Goal: Information Seeking & Learning: Learn about a topic

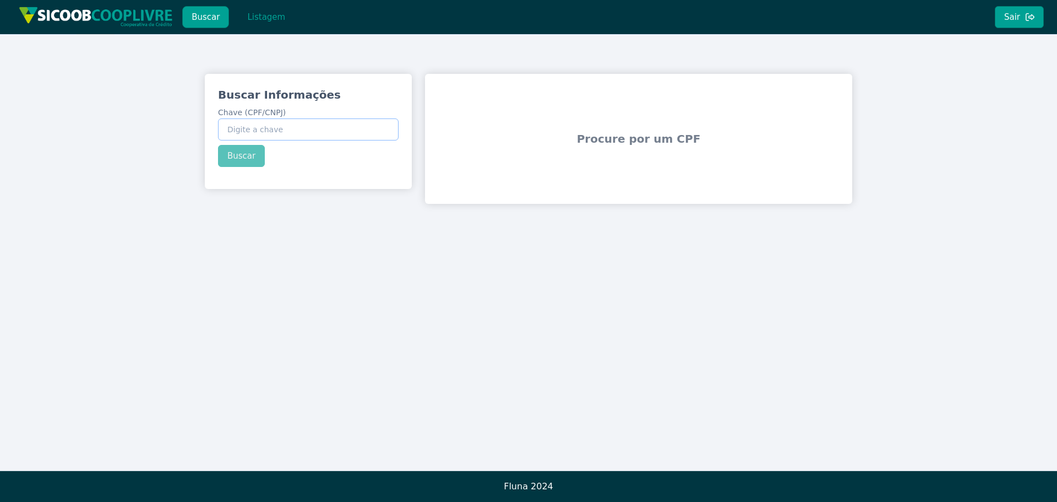
click at [361, 138] on input "Chave (CPF/CNPJ)" at bounding box center [308, 129] width 181 height 22
paste input "61.895.963/0001-95"
click at [246, 159] on div "Buscar Informações Chave (CPF/CNPJ) 61.895.963/0001-95 Buscar" at bounding box center [308, 127] width 207 height 106
click at [237, 156] on button "Buscar" at bounding box center [241, 156] width 47 height 22
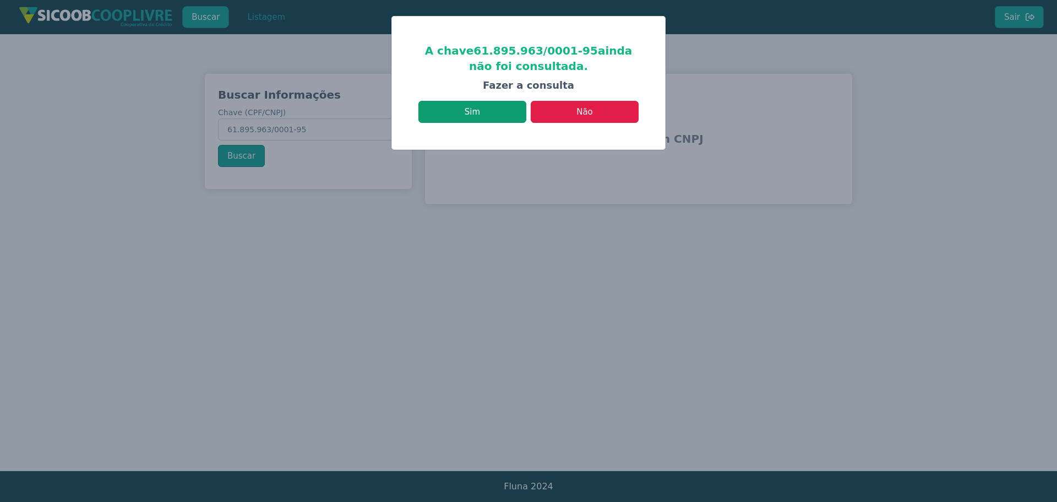
click at [490, 107] on button "Sim" at bounding box center [473, 112] width 108 height 22
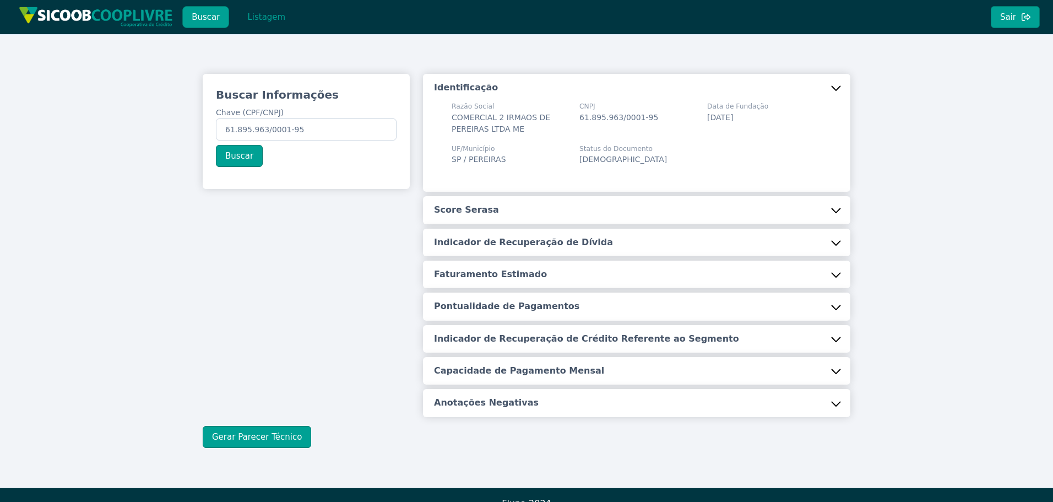
click at [522, 203] on button "Score Serasa" at bounding box center [636, 210] width 427 height 28
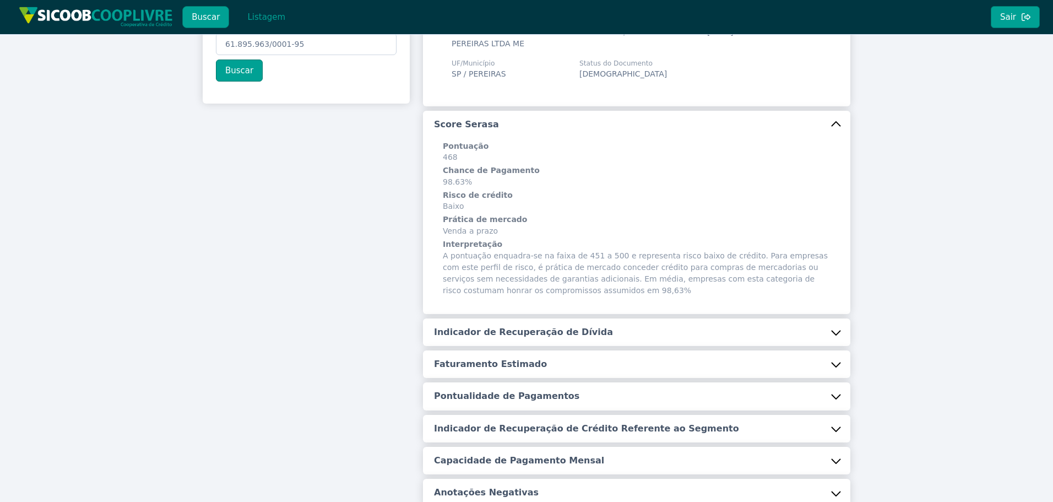
scroll to position [192, 0]
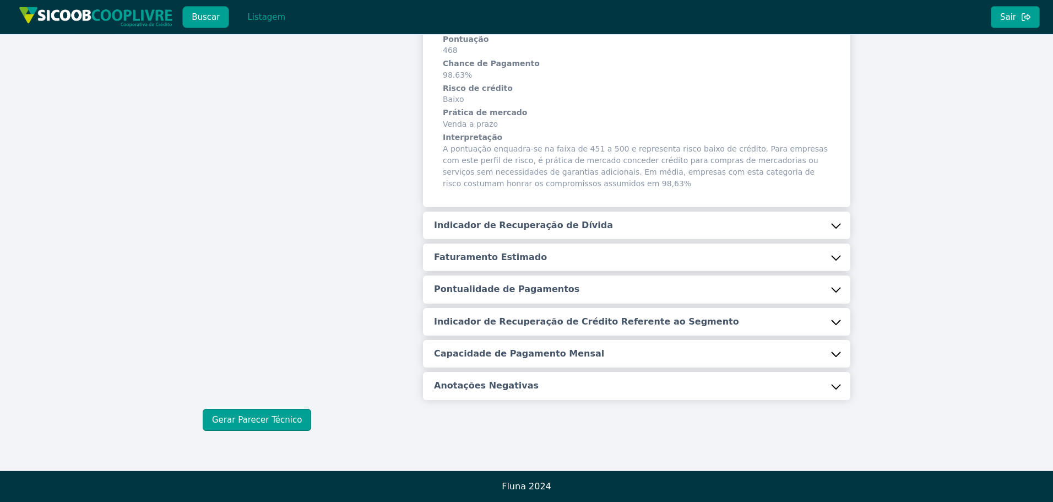
click at [533, 227] on h5 "Indicador de Recuperação de Dívida" at bounding box center [523, 225] width 179 height 12
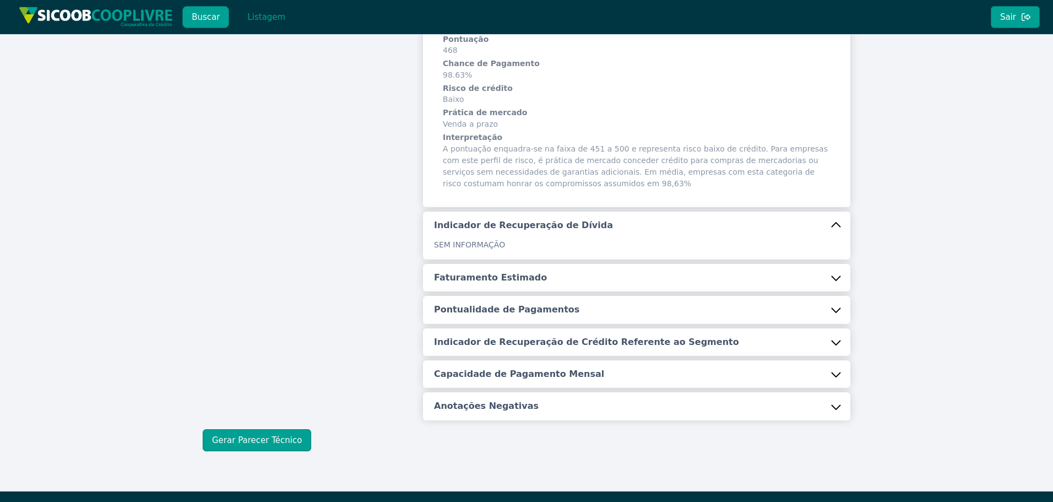
click at [508, 287] on button "Faturamento Estimado" at bounding box center [636, 278] width 427 height 28
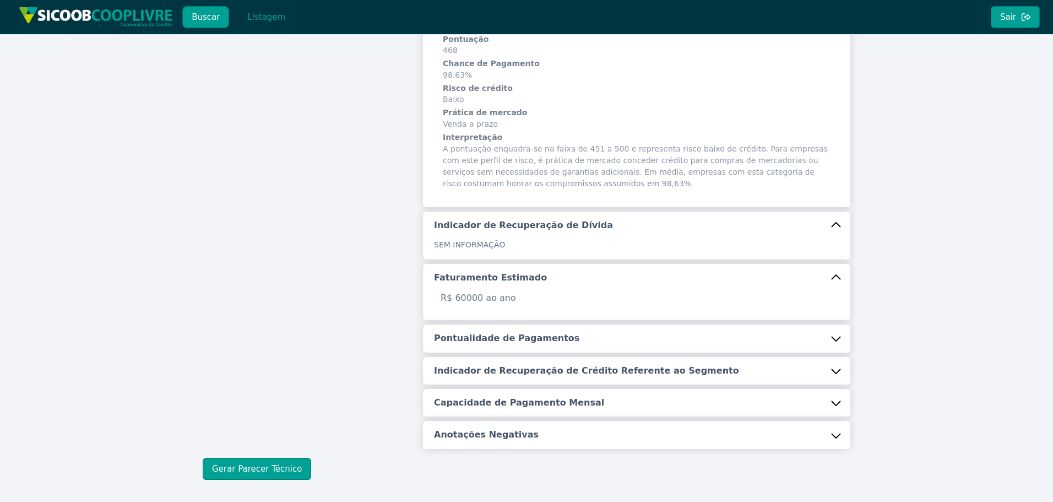
click at [487, 345] on button "Pontualidade de Pagamentos" at bounding box center [636, 338] width 427 height 28
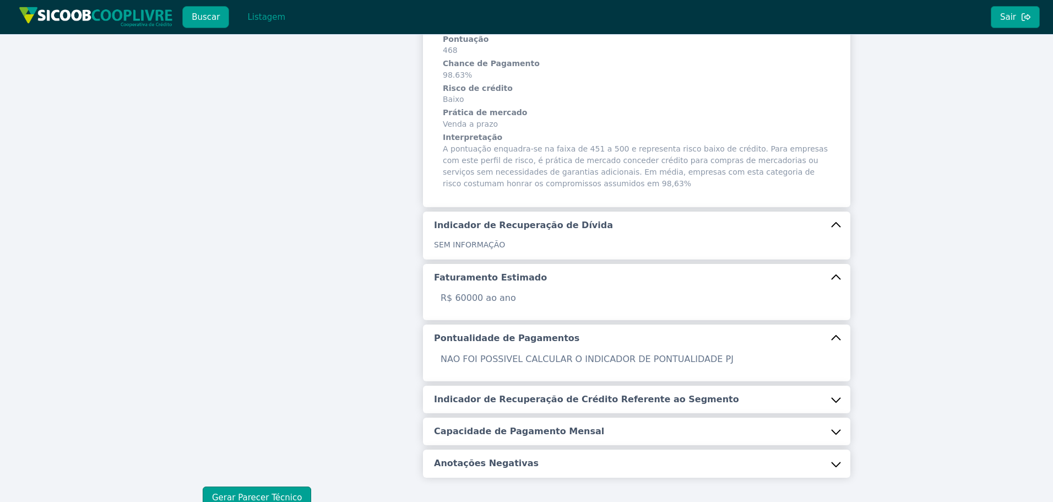
click at [482, 407] on button "Indicador de Recuperação de Crédito Referente ao Segmento" at bounding box center [636, 399] width 427 height 28
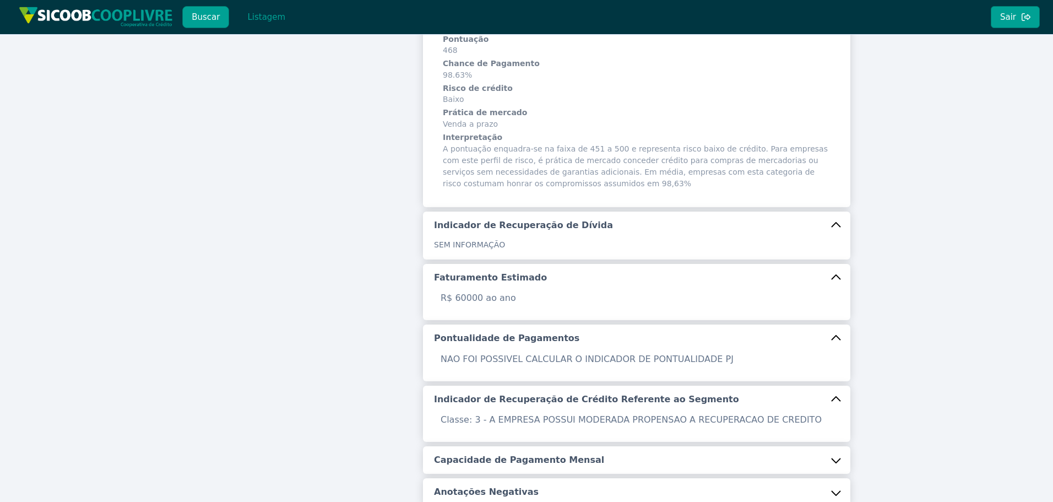
click at [476, 460] on h5 "Capacidade de Pagamento Mensal" at bounding box center [519, 460] width 170 height 12
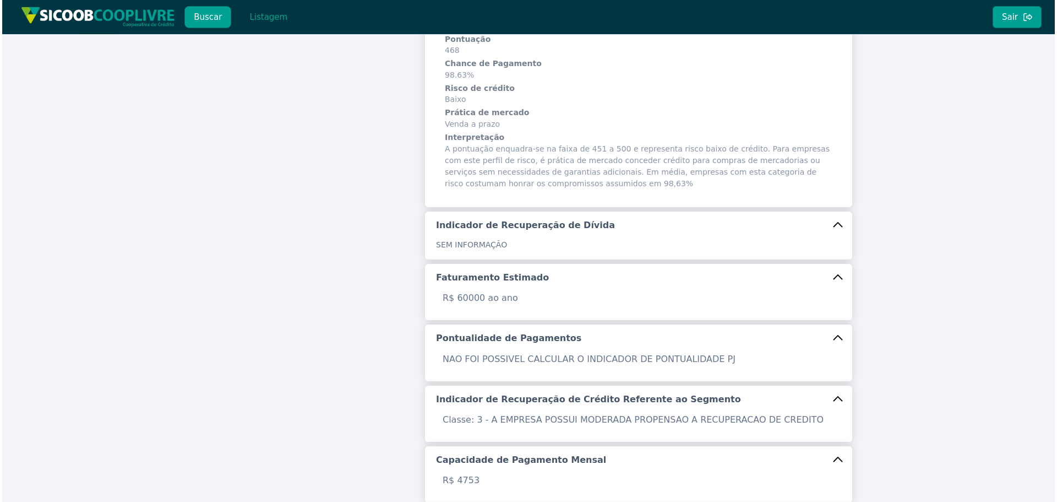
scroll to position [327, 0]
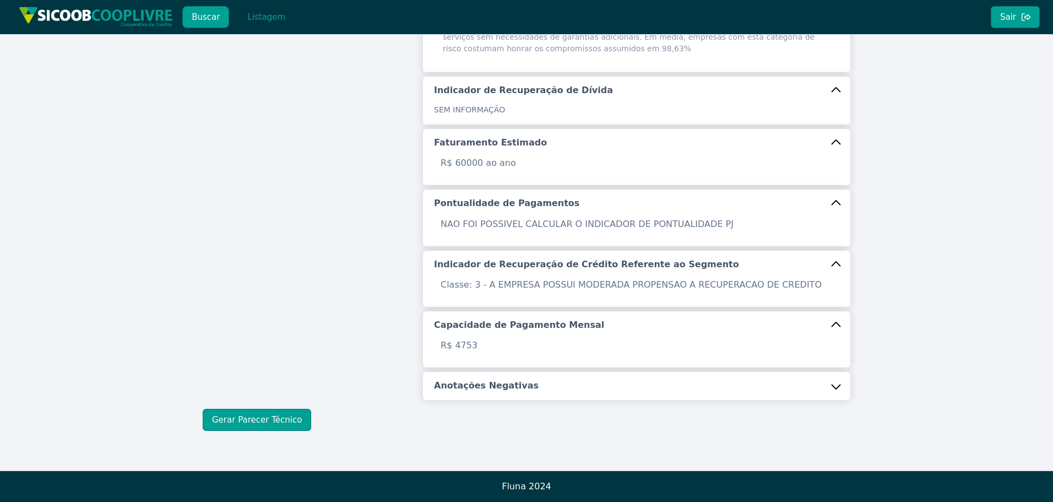
click at [513, 376] on button "Anotações Negativas" at bounding box center [636, 386] width 427 height 28
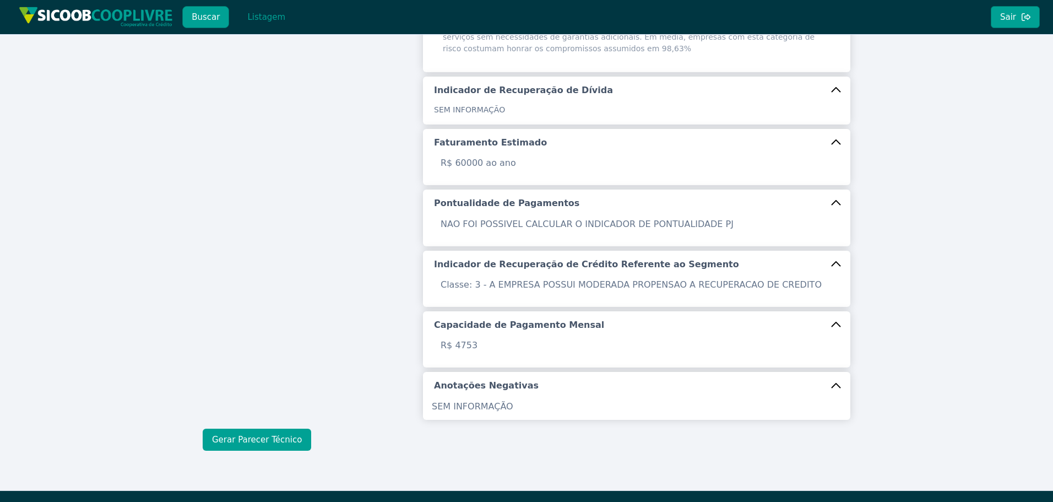
click at [256, 437] on button "Gerar Parecer Técnico" at bounding box center [257, 439] width 108 height 22
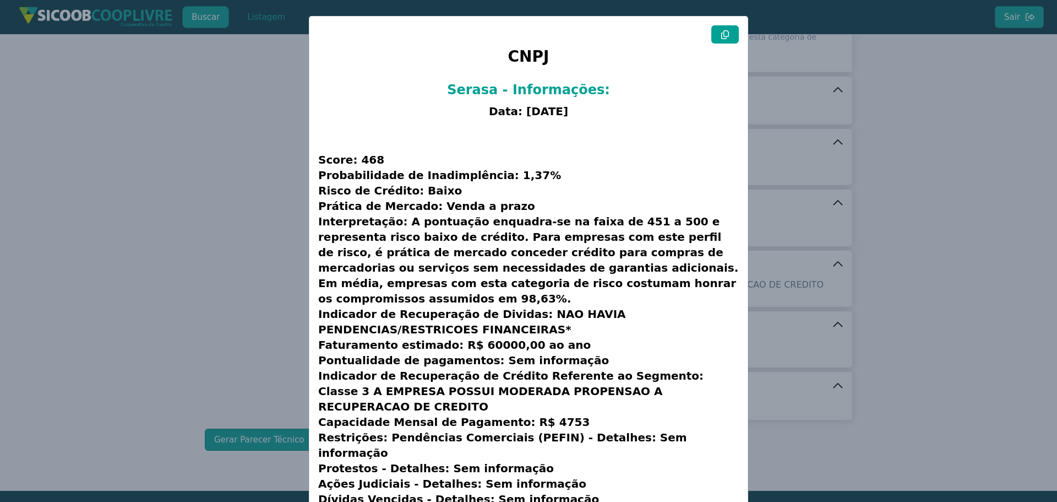
click at [733, 40] on button at bounding box center [725, 34] width 28 height 18
click at [731, 41] on button at bounding box center [725, 34] width 28 height 18
click at [726, 40] on button at bounding box center [725, 34] width 28 height 18
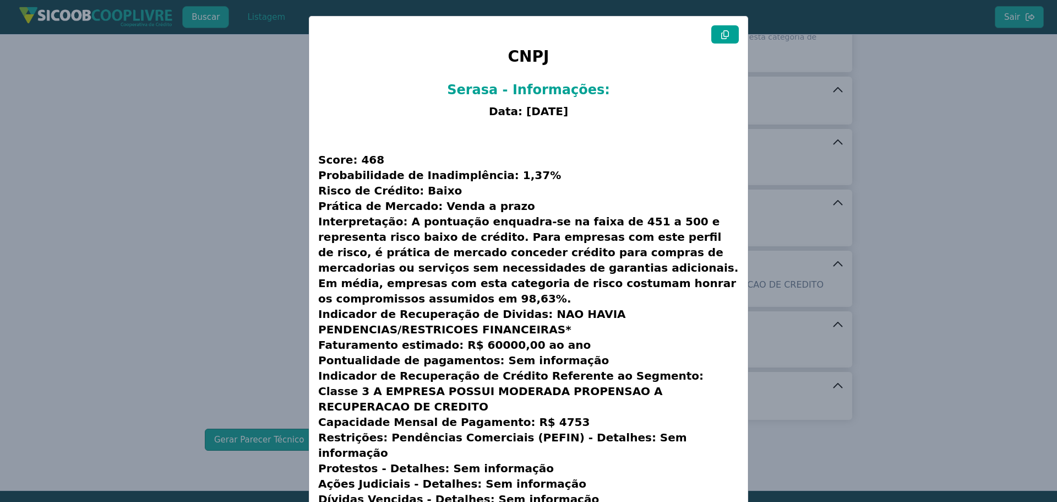
click at [726, 40] on button at bounding box center [725, 34] width 28 height 18
click at [184, 162] on modal-container "CNPJ Serasa - Informações: Data: [DATE] Score: 468 Probabilidade de Inadimplênc…" at bounding box center [528, 251] width 1057 height 502
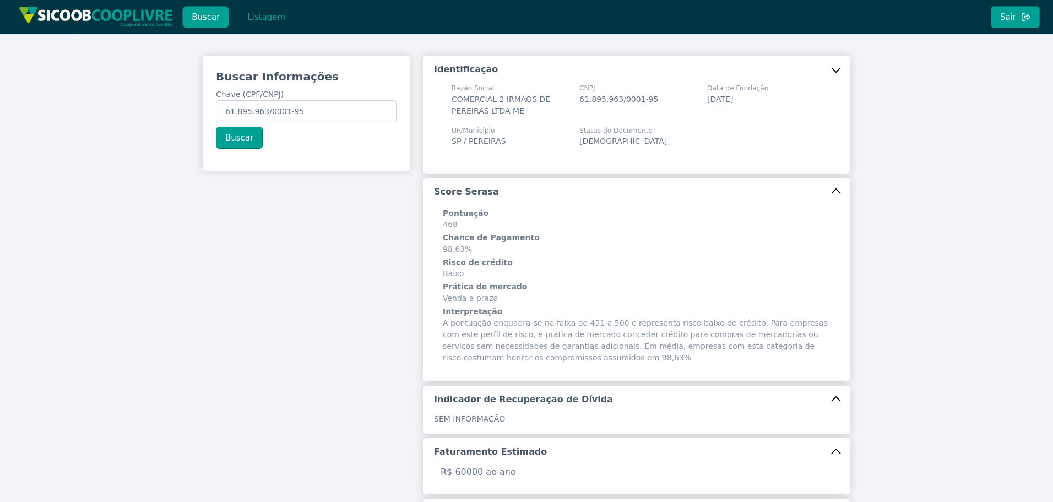
scroll to position [0, 0]
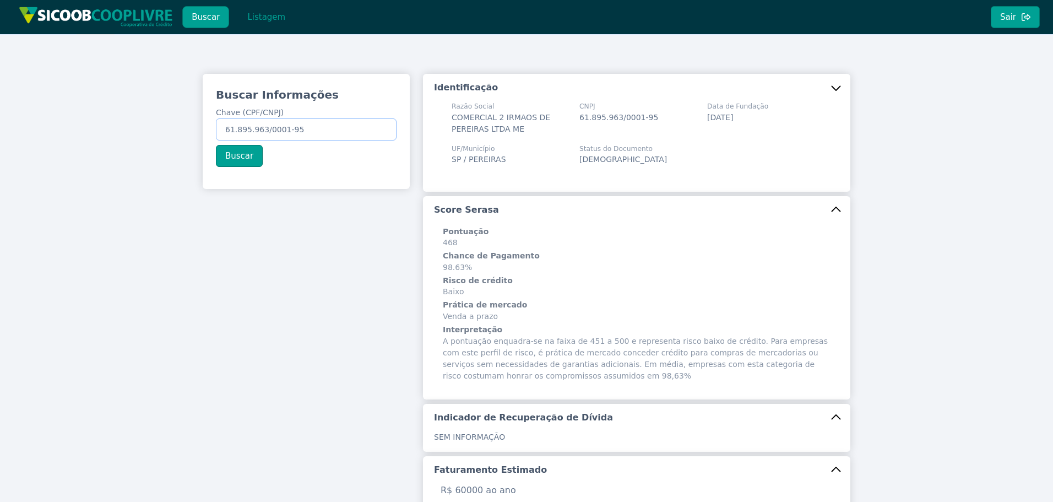
drag, startPoint x: 322, startPoint y: 131, endPoint x: -25, endPoint y: 58, distance: 354.9
click at [0, 58] on html "Buscar Listagem Sair Buscar Informações Chave (CPF/CNPJ) 61.895.963/0001-95 Bus…" at bounding box center [526, 251] width 1053 height 502
paste input "049.894.999-0"
click at [238, 151] on button "Buscar" at bounding box center [239, 156] width 47 height 22
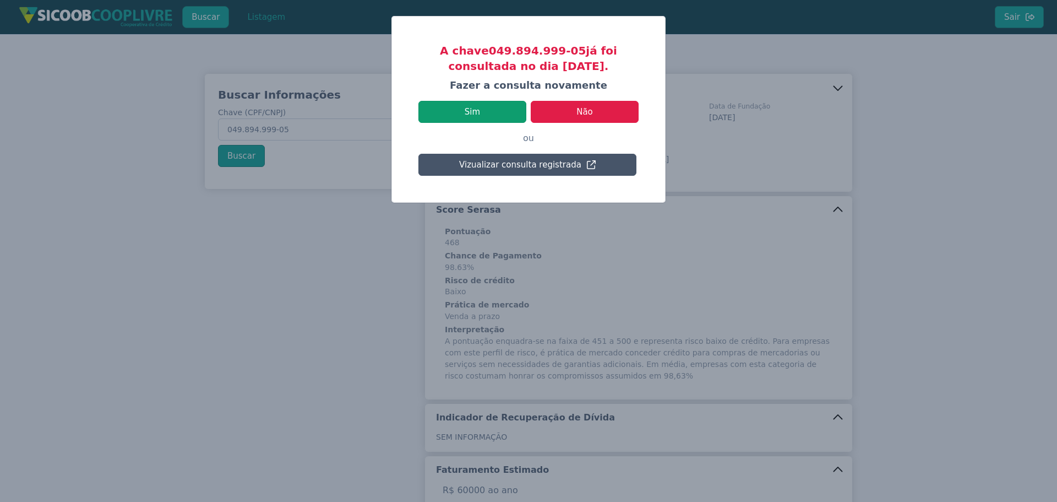
click at [508, 113] on button "Sim" at bounding box center [473, 112] width 108 height 22
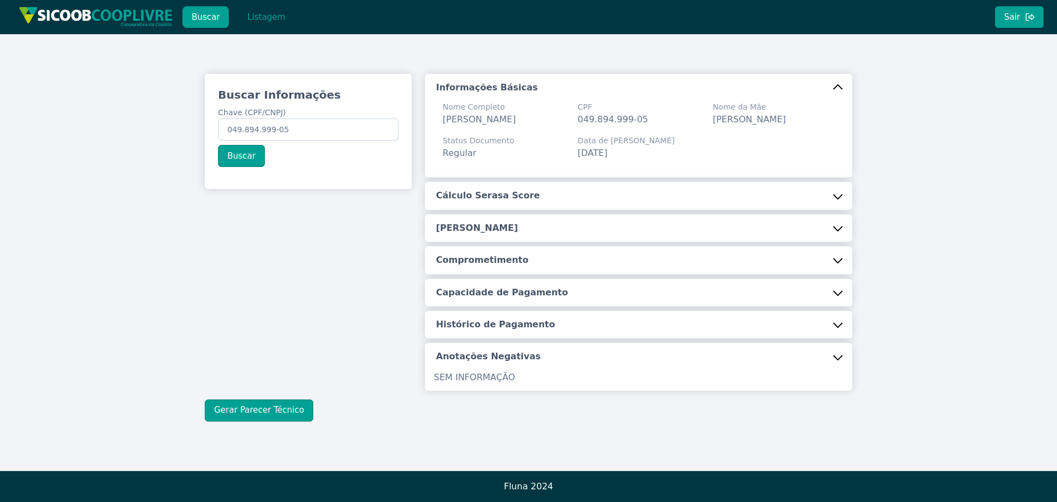
click at [487, 188] on button "Cálculo Serasa Score" at bounding box center [638, 196] width 427 height 28
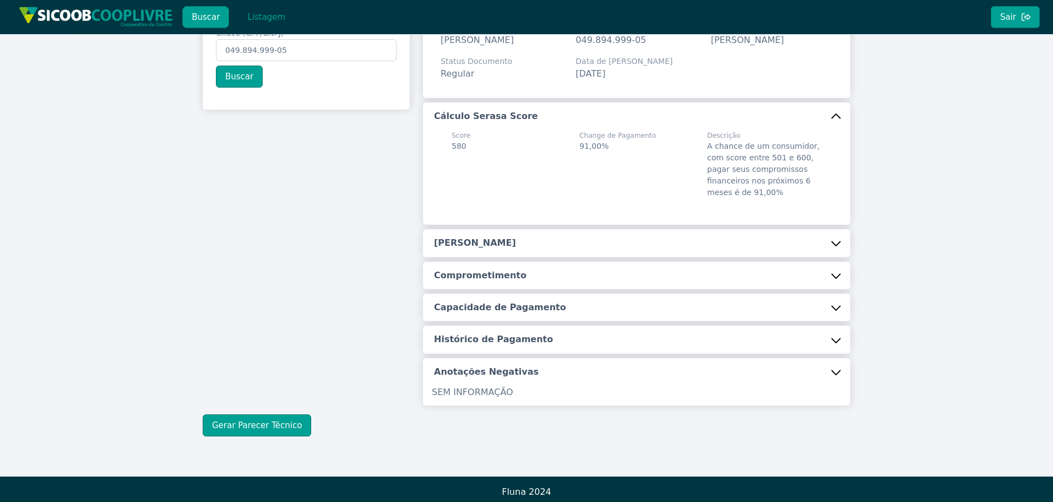
scroll to position [85, 0]
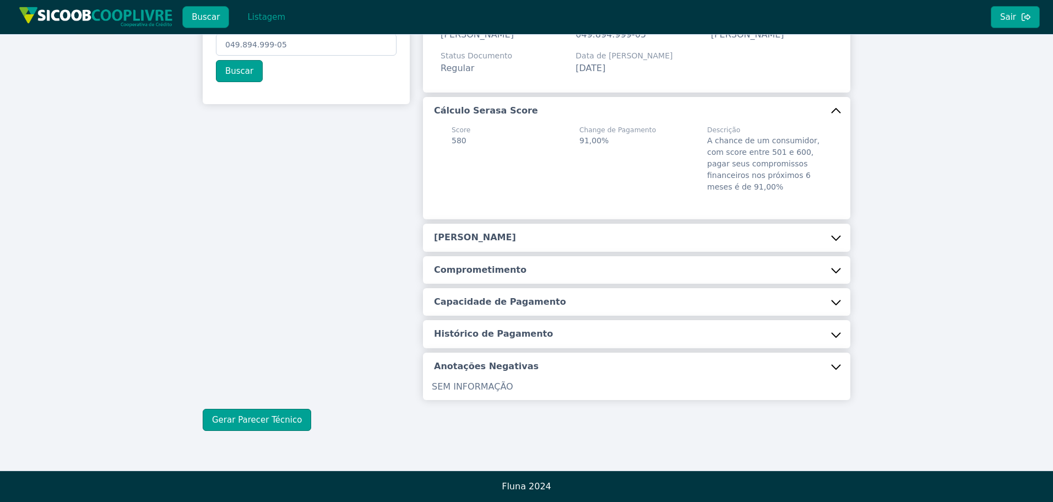
click at [487, 239] on h5 "[PERSON_NAME]" at bounding box center [475, 237] width 82 height 12
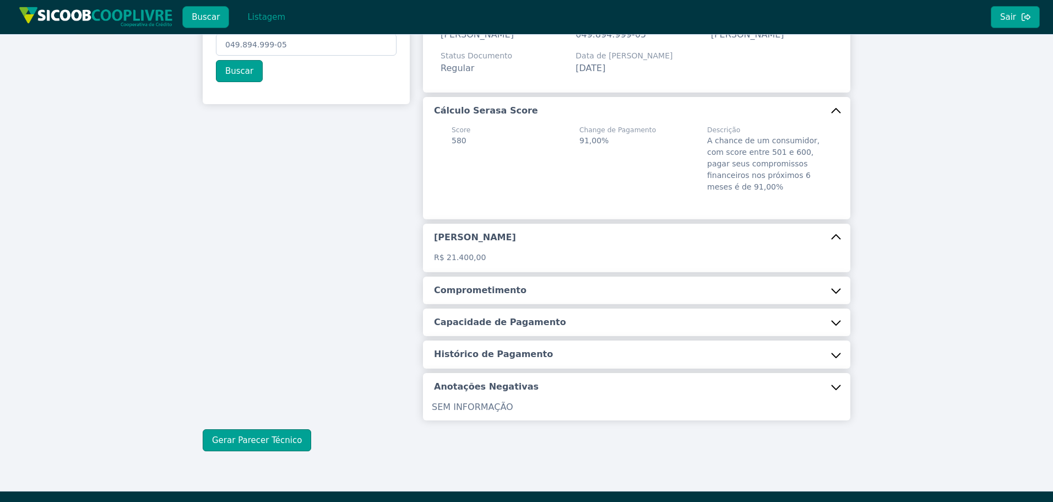
click at [490, 298] on button "Comprometimento" at bounding box center [636, 290] width 427 height 28
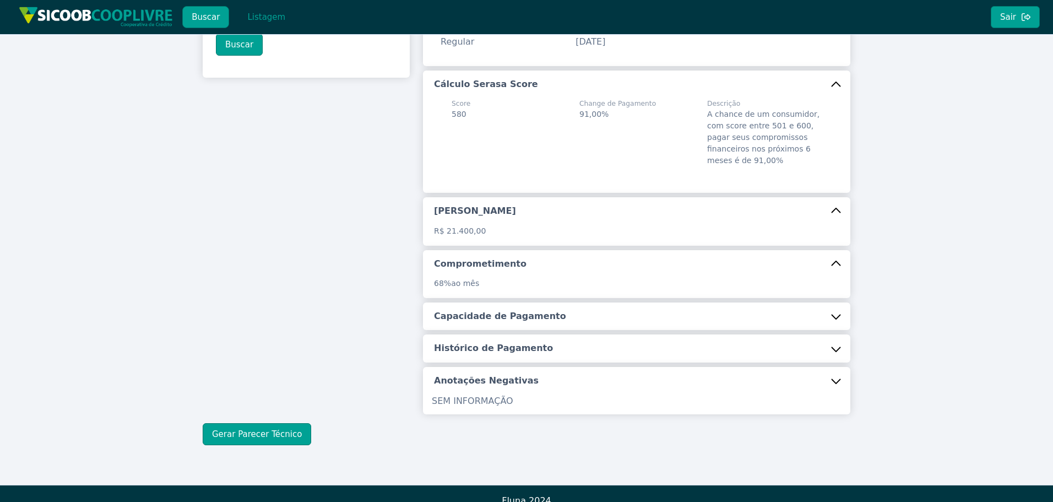
scroll to position [126, 0]
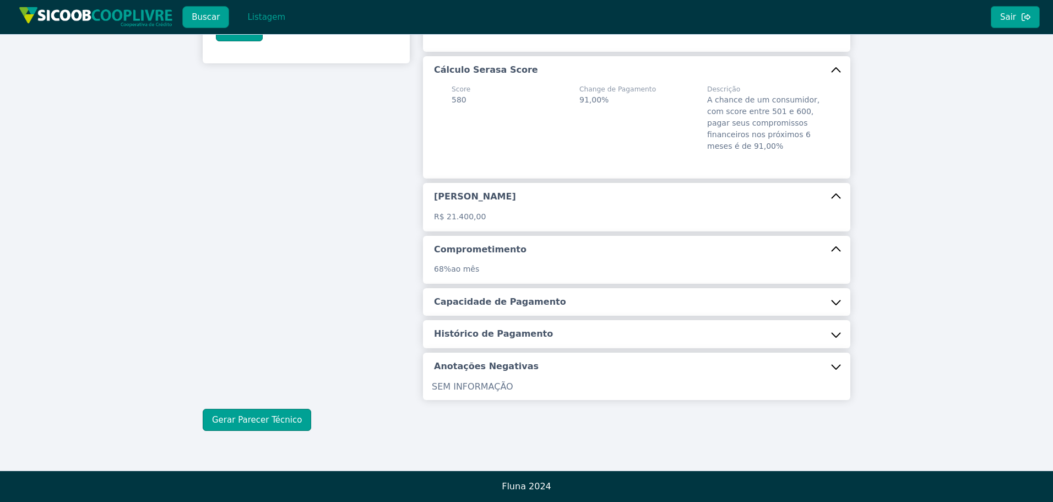
click at [490, 295] on button "Capacidade de Pagamento" at bounding box center [636, 302] width 427 height 28
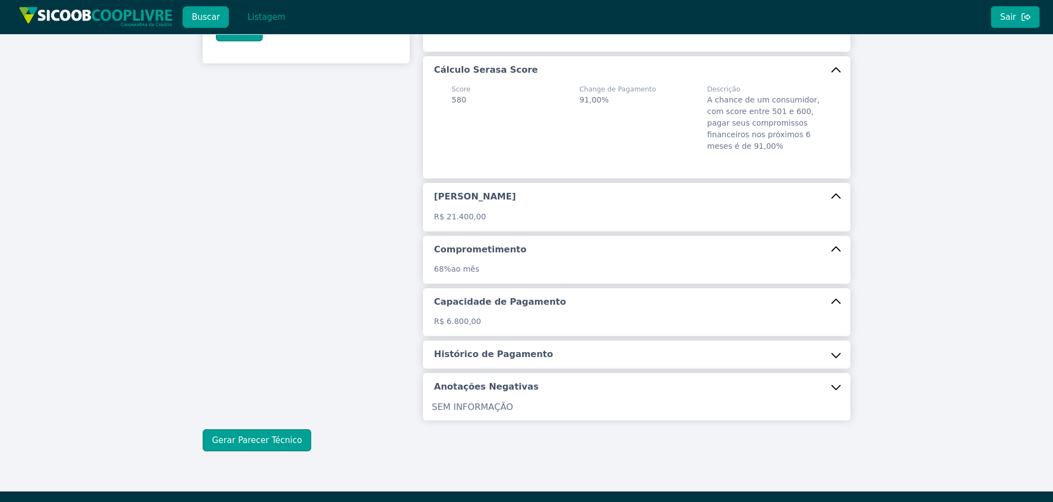
click at [472, 362] on button "Histórico de Pagamento" at bounding box center [636, 354] width 427 height 28
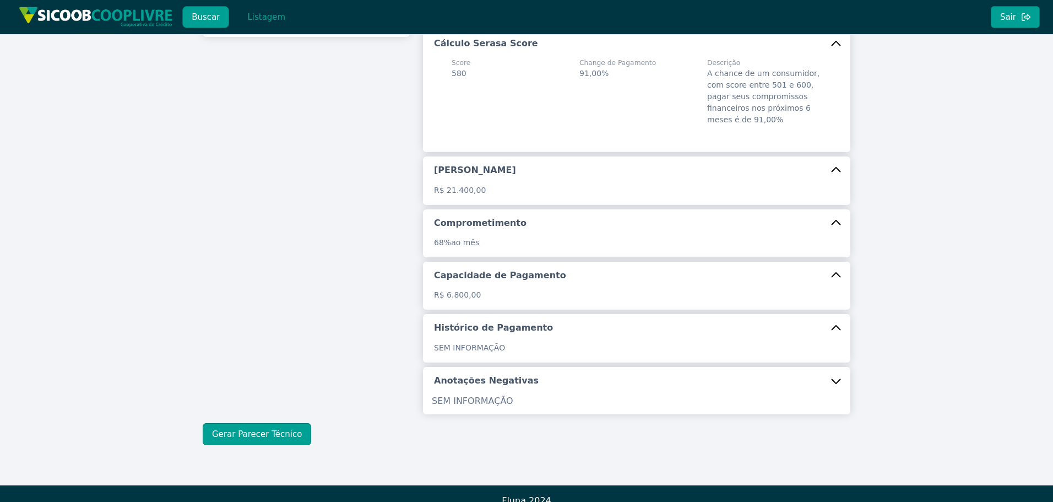
scroll to position [166, 0]
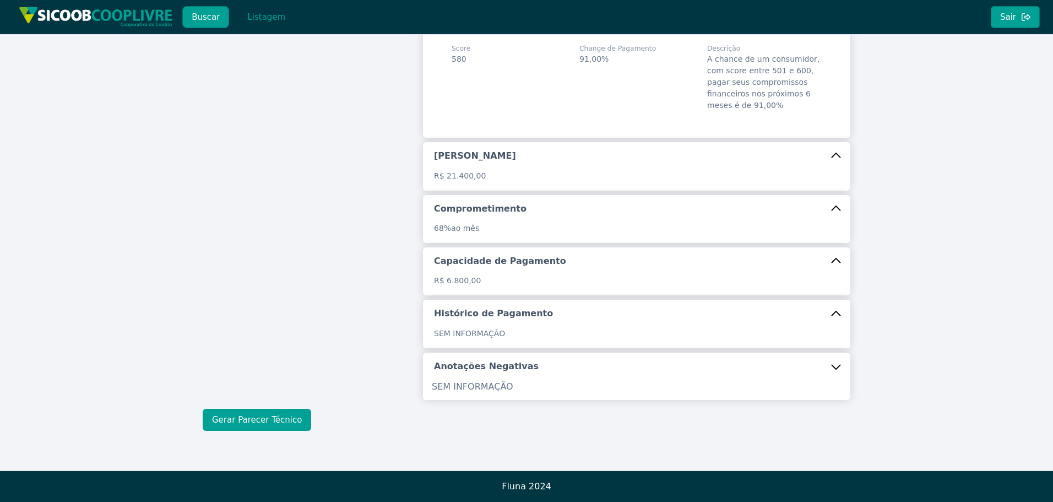
click at [253, 425] on button "Gerar Parecer Técnico" at bounding box center [257, 420] width 108 height 22
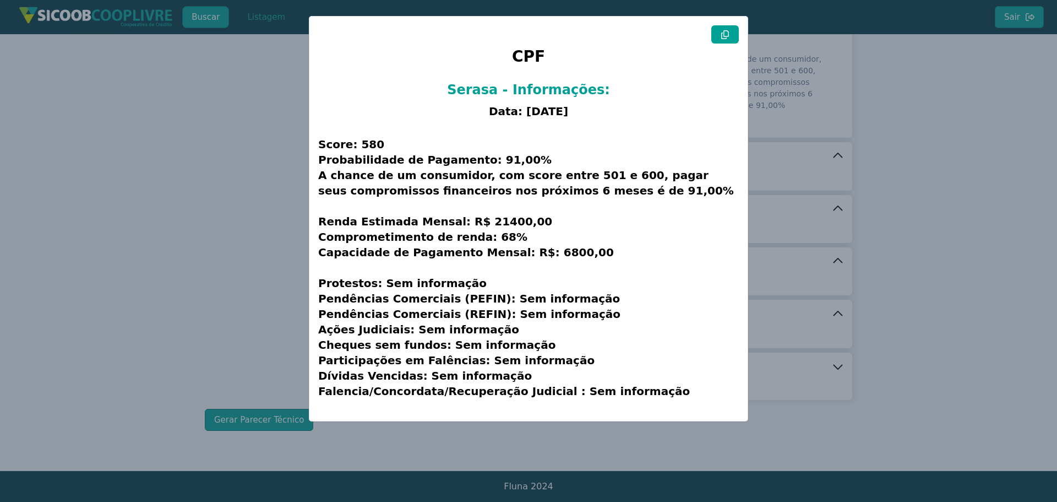
click at [722, 36] on icon at bounding box center [725, 34] width 8 height 9
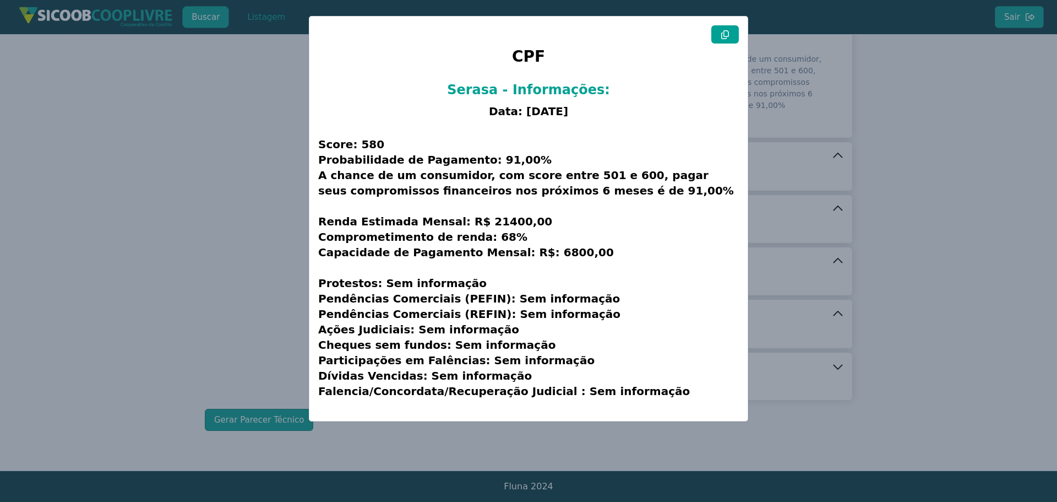
click at [246, 278] on modal-container "CPF Serasa - Informações: Data: [DATE] Score: 580 Probabilidade de Pagamento: 9…" at bounding box center [528, 251] width 1057 height 502
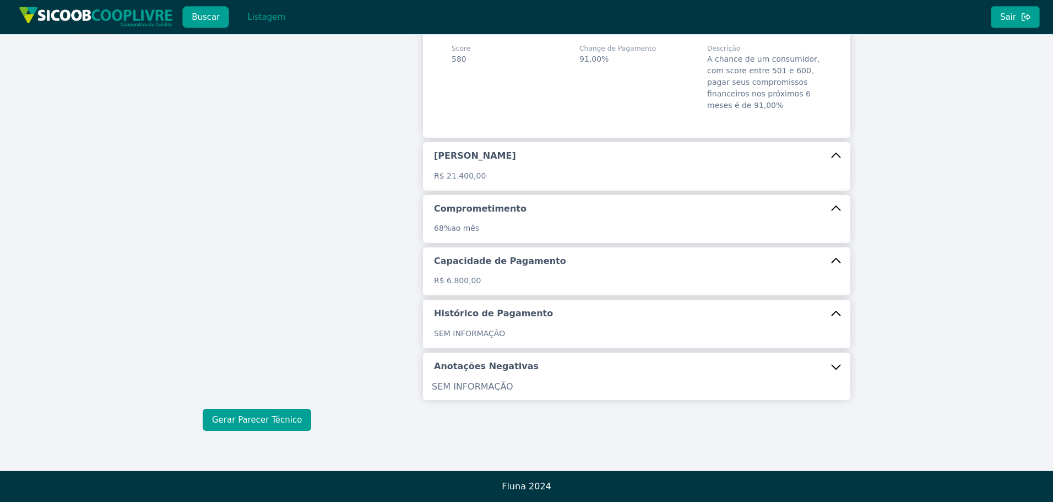
click at [283, 420] on button "Gerar Parecer Técnico" at bounding box center [257, 420] width 108 height 22
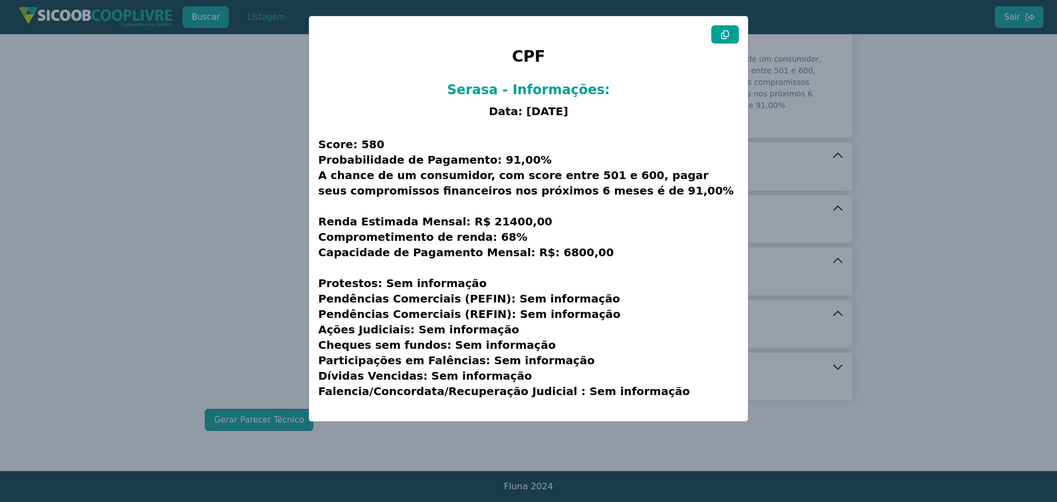
click at [723, 31] on icon at bounding box center [725, 34] width 9 height 9
click at [251, 188] on modal-container "CPF Serasa - Informações: Data: [DATE] Score: 580 Probabilidade de Pagamento: 9…" at bounding box center [528, 251] width 1057 height 502
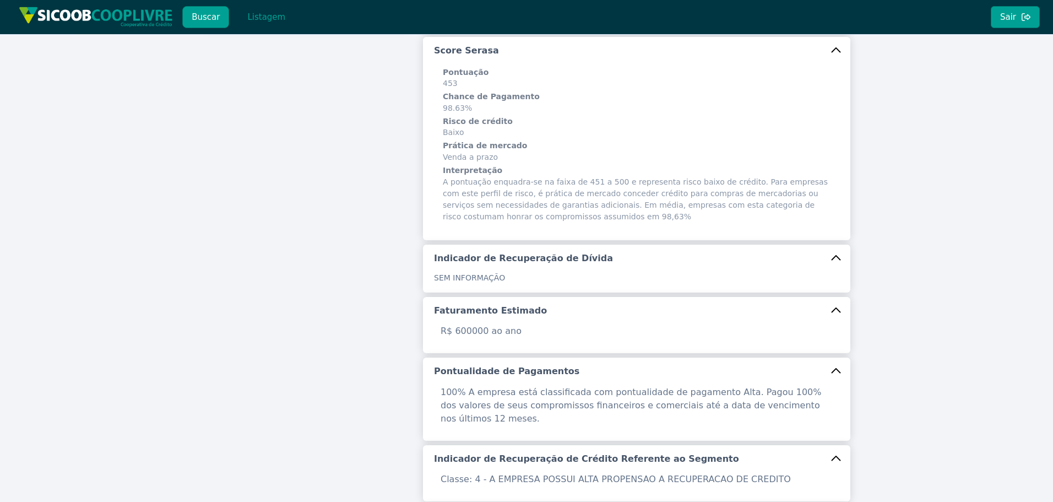
scroll to position [1, 0]
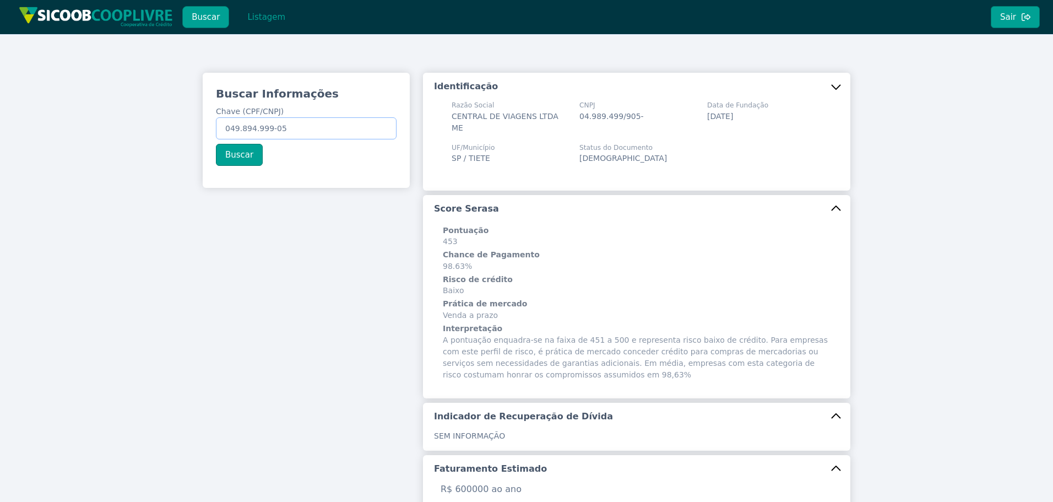
drag, startPoint x: 302, startPoint y: 131, endPoint x: -2, endPoint y: 100, distance: 305.5
click at [0, 100] on html "Buscar Listagem Sair Buscar Informações Chave (CPF/CNPJ) 049.894.999-05 Buscar …" at bounding box center [526, 250] width 1053 height 502
paste input "56.259.621/0001-49"
type input "56.259.621/0001-49"
click at [225, 157] on button "Buscar" at bounding box center [239, 155] width 47 height 22
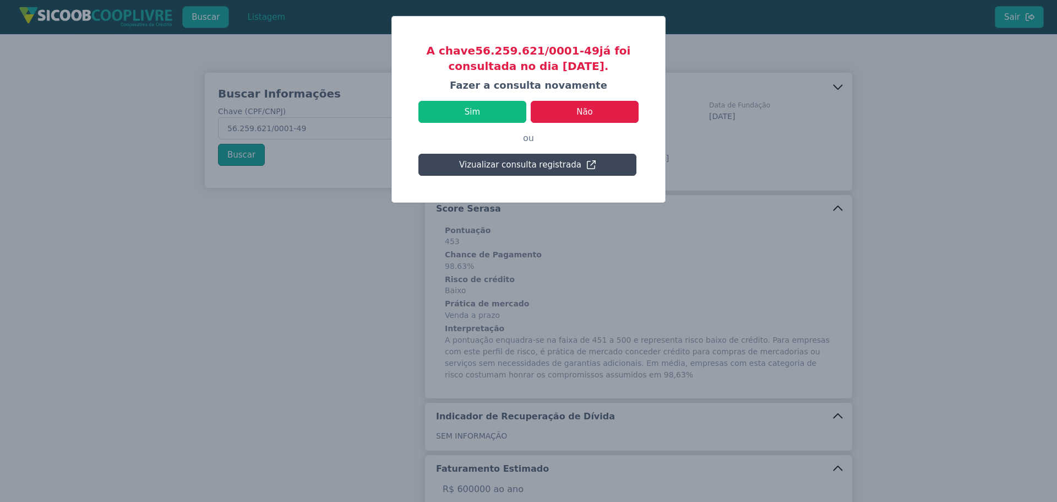
click at [506, 160] on button "Vizualizar consulta registrada" at bounding box center [528, 165] width 218 height 22
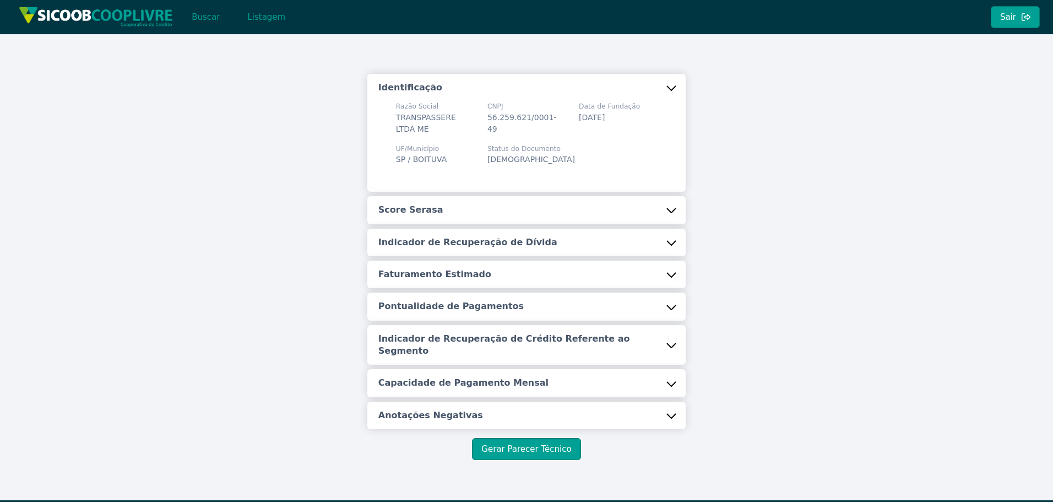
click at [471, 207] on button "Score Serasa" at bounding box center [526, 210] width 318 height 28
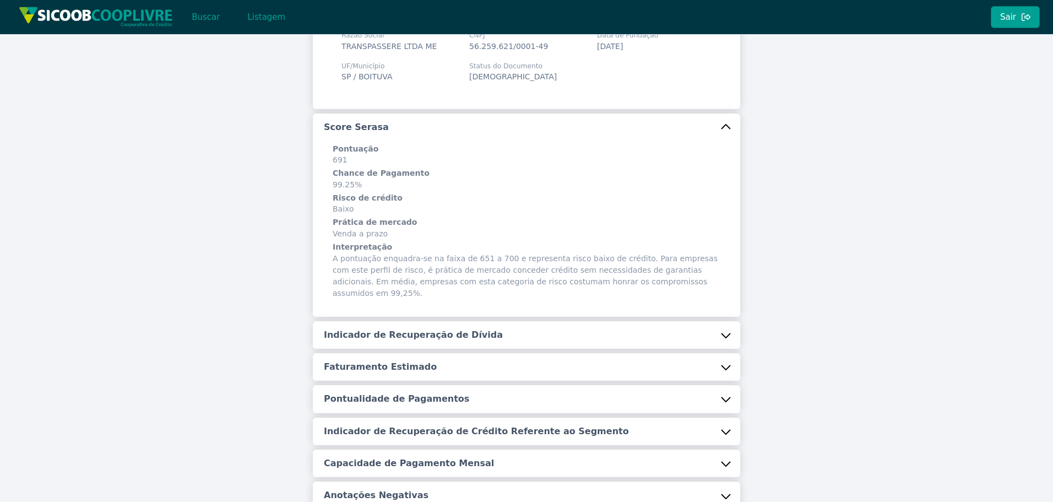
scroll to position [165, 0]
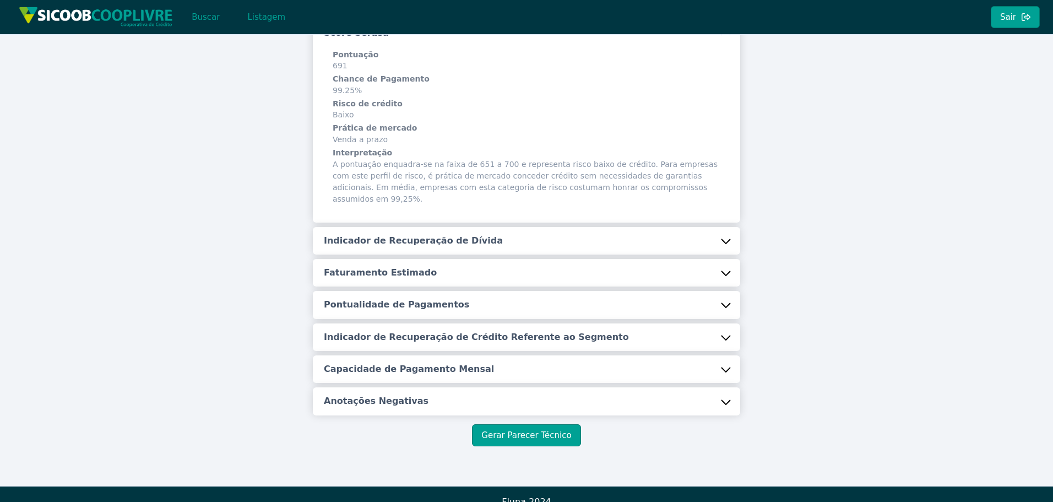
click at [425, 259] on button "Faturamento Estimado" at bounding box center [526, 273] width 427 height 28
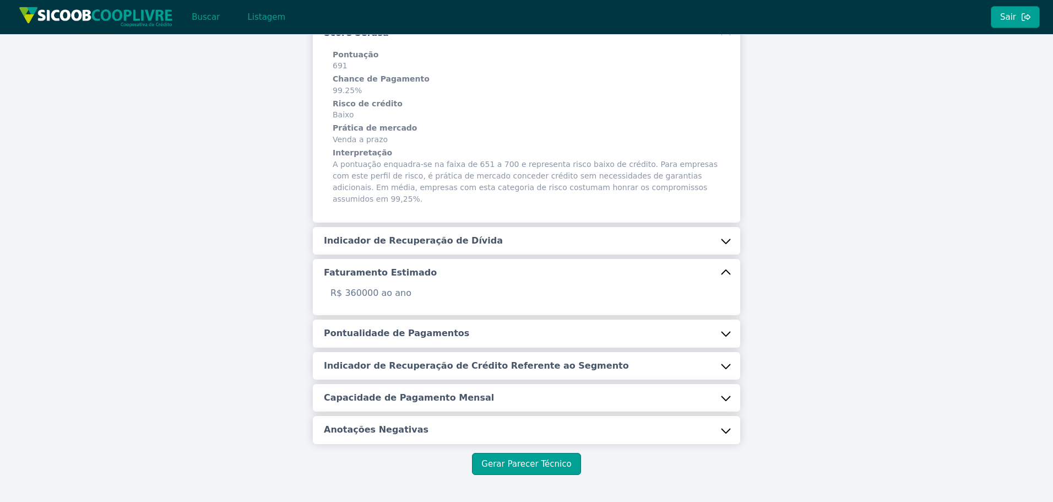
click at [443, 235] on h5 "Indicador de Recuperação de Dívida" at bounding box center [413, 241] width 179 height 12
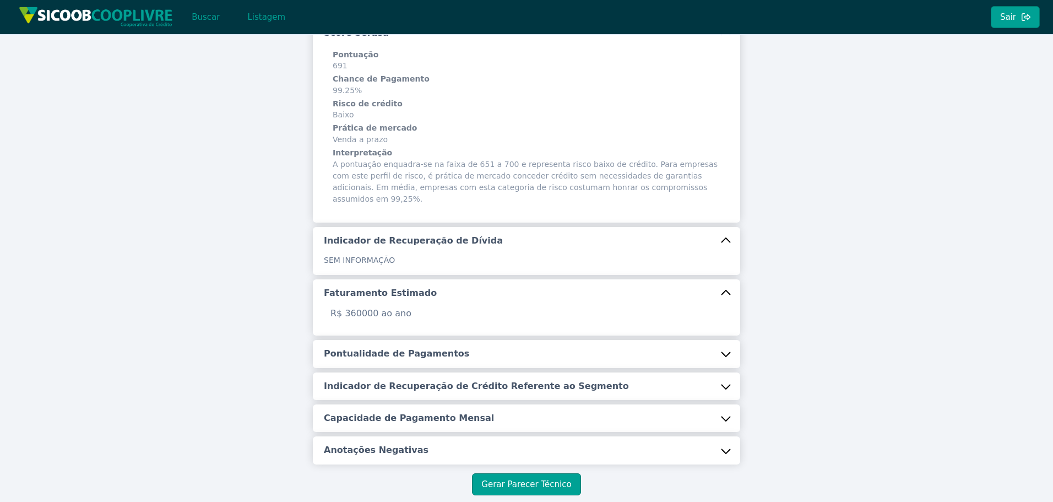
click at [393, 347] on h5 "Pontualidade de Pagamentos" at bounding box center [396, 353] width 145 height 12
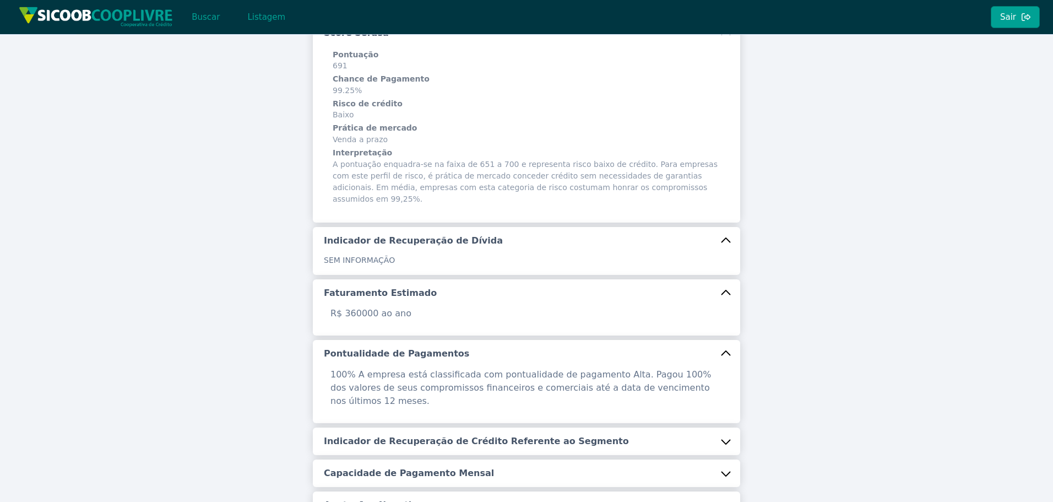
drag, startPoint x: 390, startPoint y: 390, endPoint x: 385, endPoint y: 407, distance: 17.4
click at [391, 393] on div "100% A empresa está classificada com pontualidade de pagamento Alta. Pagou 100%…" at bounding box center [526, 395] width 427 height 55
click at [379, 435] on h5 "Indicador de Recuperação de Crédito Referente ao Segmento" at bounding box center [476, 441] width 305 height 12
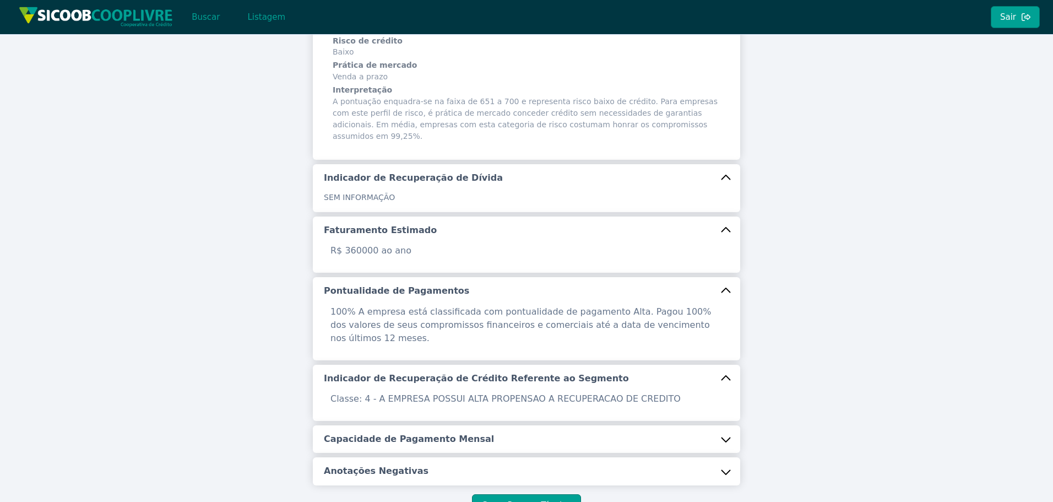
scroll to position [289, 0]
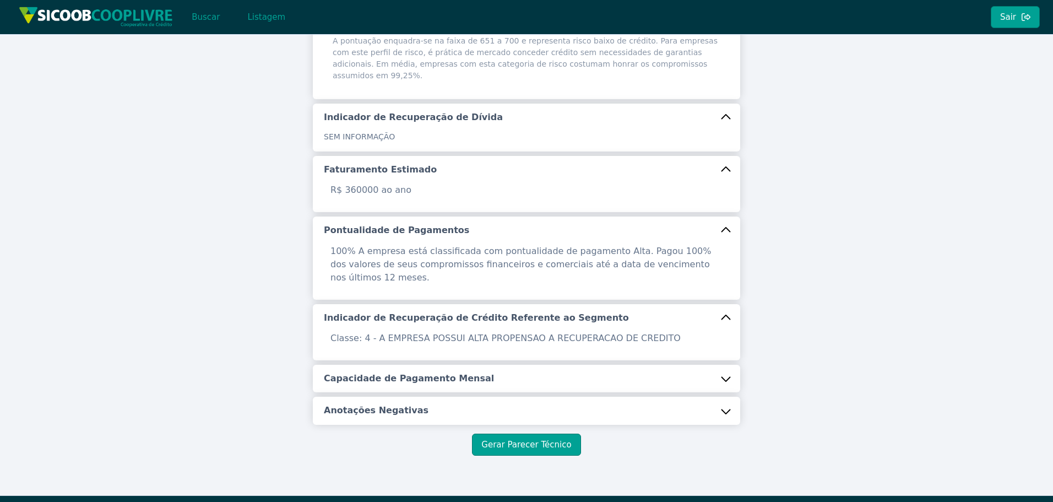
click at [372, 372] on h5 "Capacidade de Pagamento Mensal" at bounding box center [409, 378] width 170 height 12
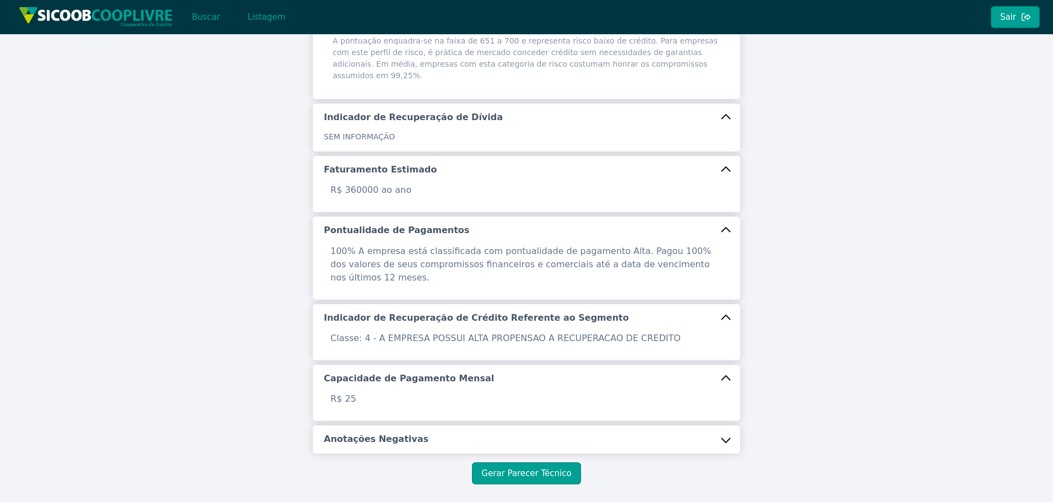
click at [360, 425] on button "Anotações Negativas" at bounding box center [526, 439] width 427 height 28
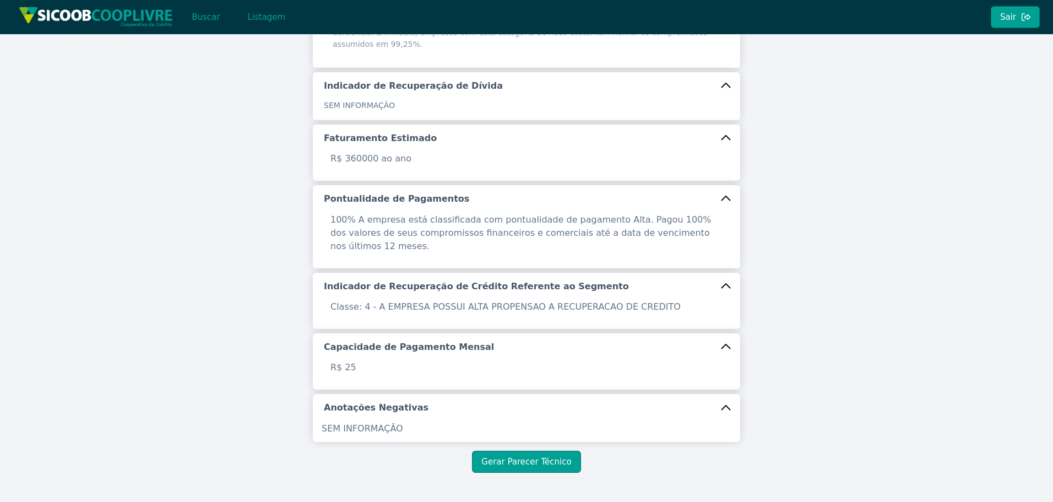
scroll to position [337, 0]
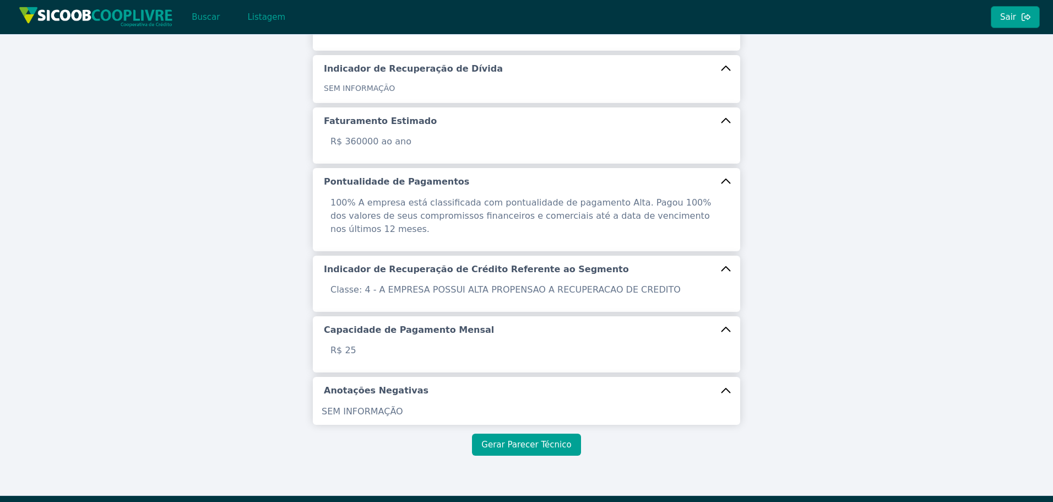
click at [553, 433] on button "Gerar Parecer Técnico" at bounding box center [526, 444] width 108 height 22
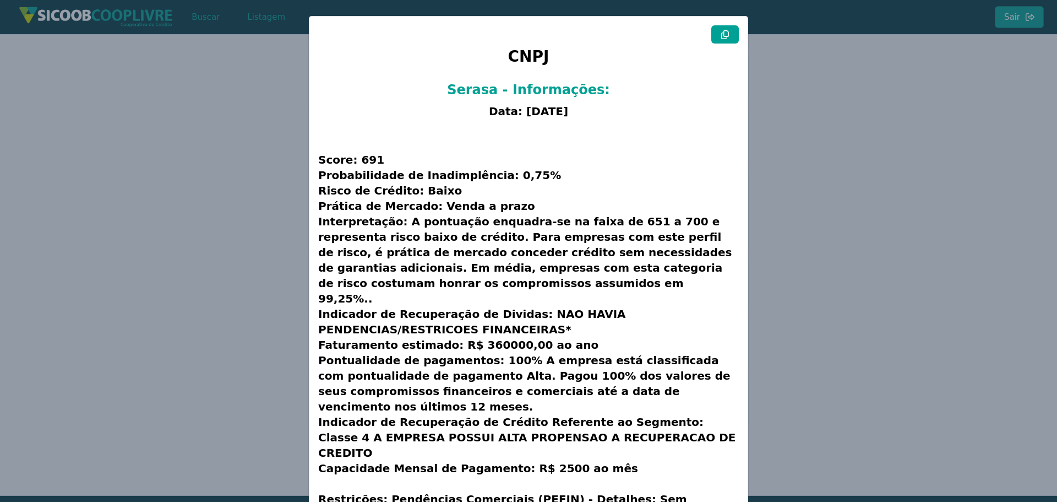
click at [727, 35] on button at bounding box center [725, 34] width 28 height 18
click at [727, 35] on icon at bounding box center [725, 34] width 8 height 9
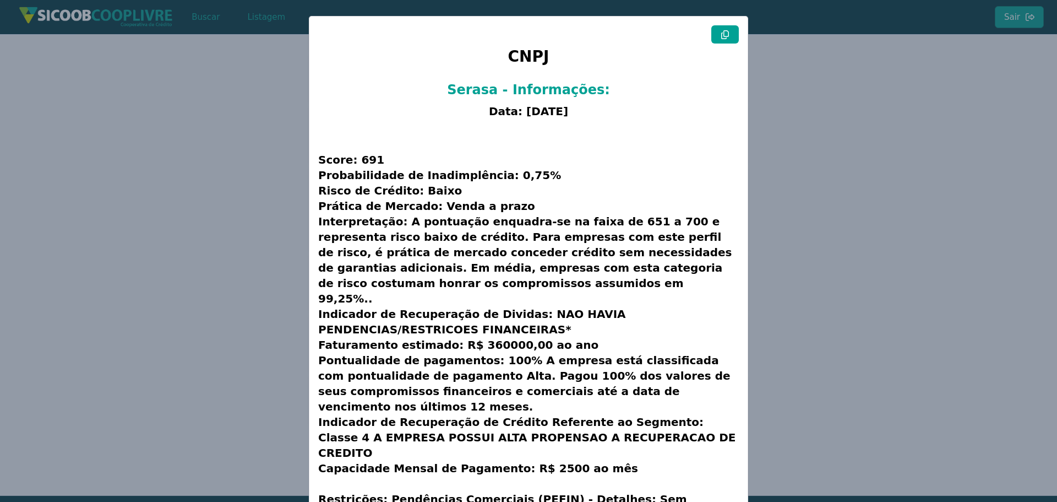
click at [727, 35] on icon at bounding box center [725, 34] width 8 height 9
click at [274, 213] on modal-container "CNPJ Serasa - Informações: Data: [DATE] Score: 691 Probabilidade de Inadimplênc…" at bounding box center [528, 251] width 1057 height 502
